Goal: Find specific page/section: Find specific page/section

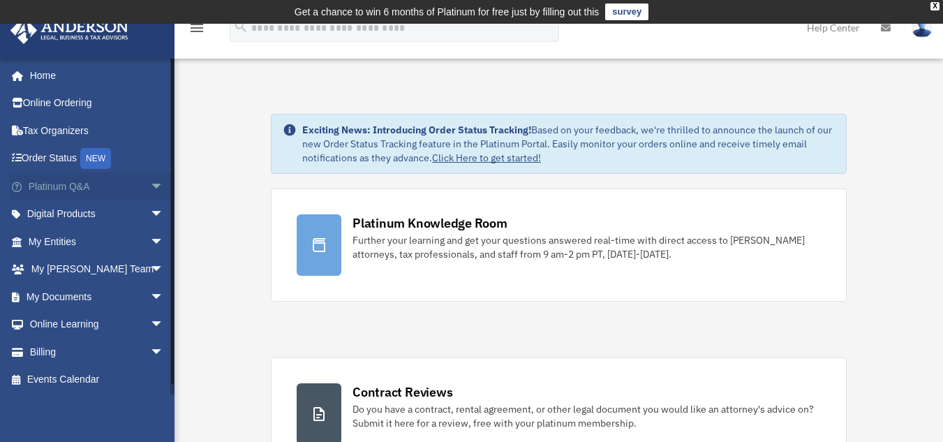
click at [64, 185] on link "Platinum Q&A arrow_drop_down" at bounding box center [97, 186] width 175 height 28
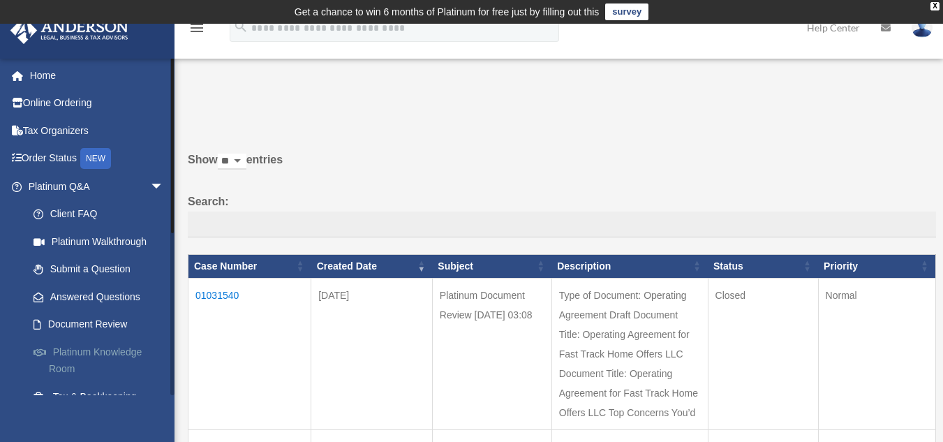
click at [77, 347] on link "Platinum Knowledge Room" at bounding box center [102, 360] width 165 height 45
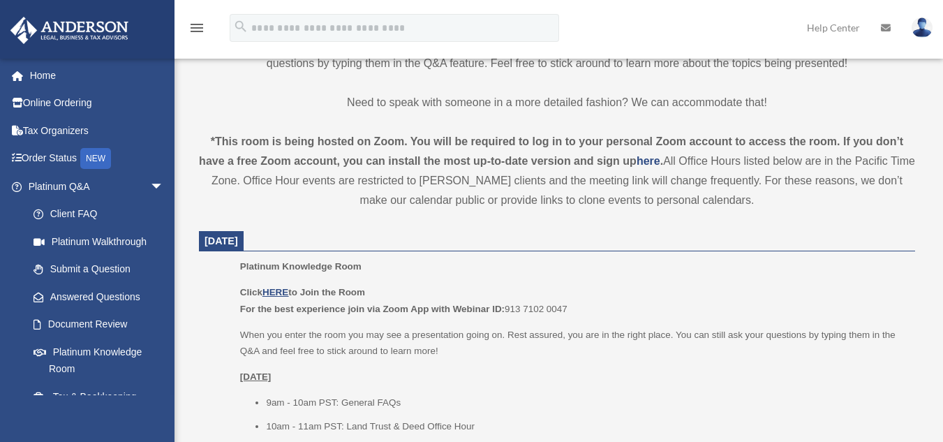
scroll to position [557, 0]
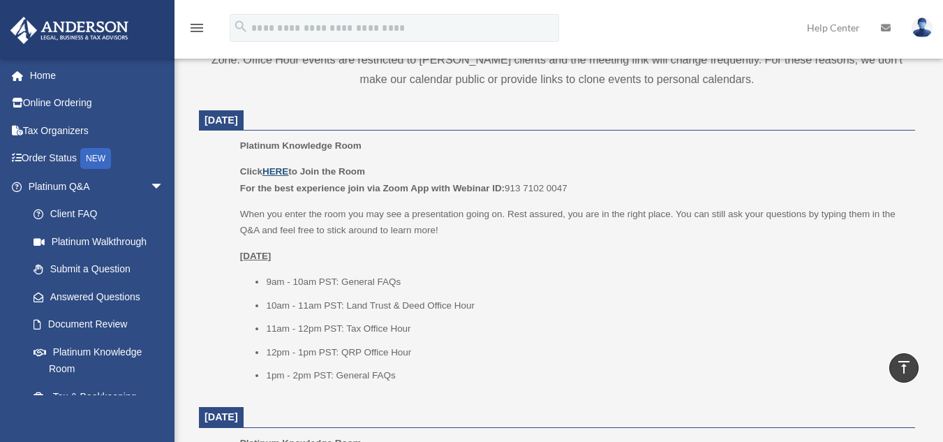
click at [280, 172] on u "HERE" at bounding box center [275, 171] width 26 height 10
